Goal: Check status: Check status

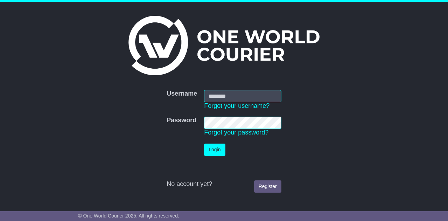
scroll to position [0, 50089]
click at [139, 114] on form "Username Username Forgot your username? Password Password Forgot your password?…" at bounding box center [223, 140] width 291 height 109
type input "**********"
click at [217, 147] on button "Login" at bounding box center [214, 149] width 21 height 12
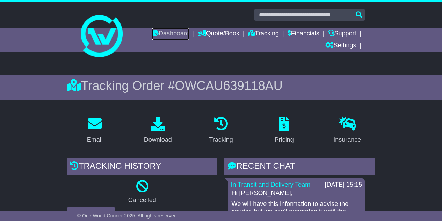
click at [157, 29] on link "Dashboard" at bounding box center [170, 34] width 37 height 12
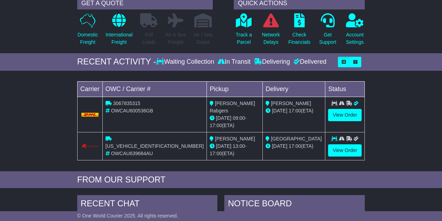
scroll to position [70, 0]
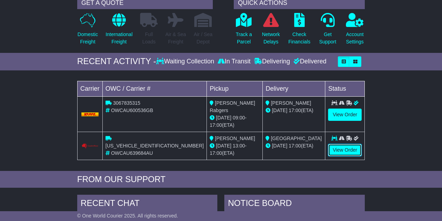
click at [346, 144] on link "View Order" at bounding box center [345, 150] width 34 height 12
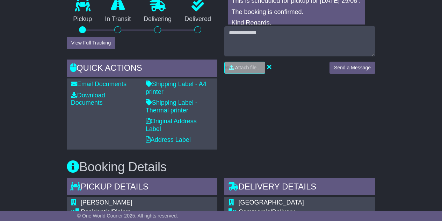
scroll to position [524, 0]
